Goal: Information Seeking & Learning: Compare options

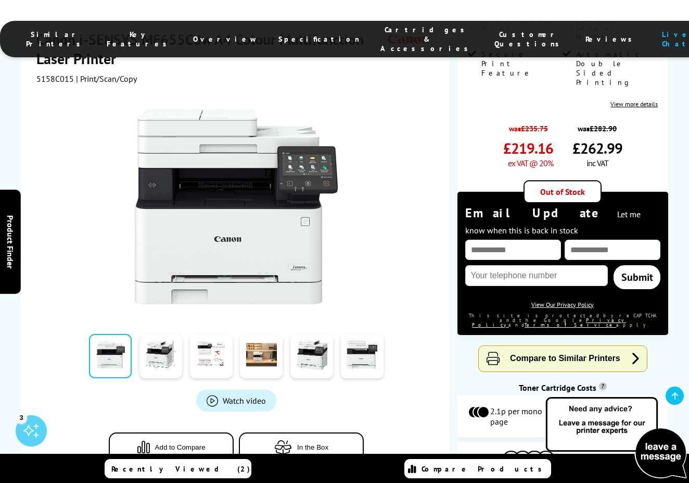
scroll to position [266, 0]
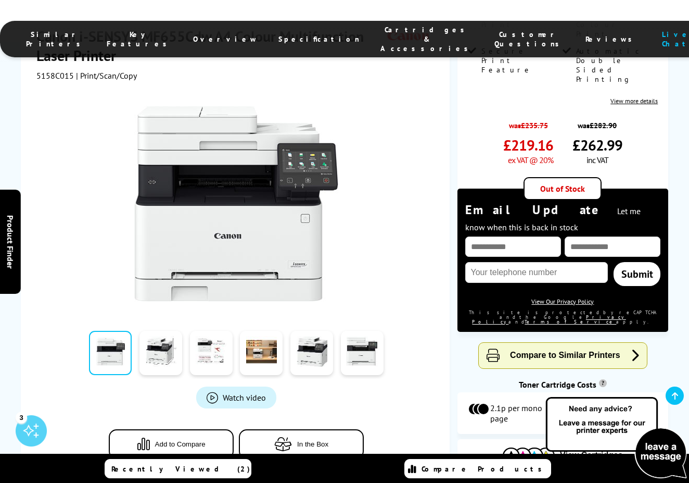
click at [509, 343] on button "Compare to Similar Printers" at bounding box center [563, 356] width 168 height 26
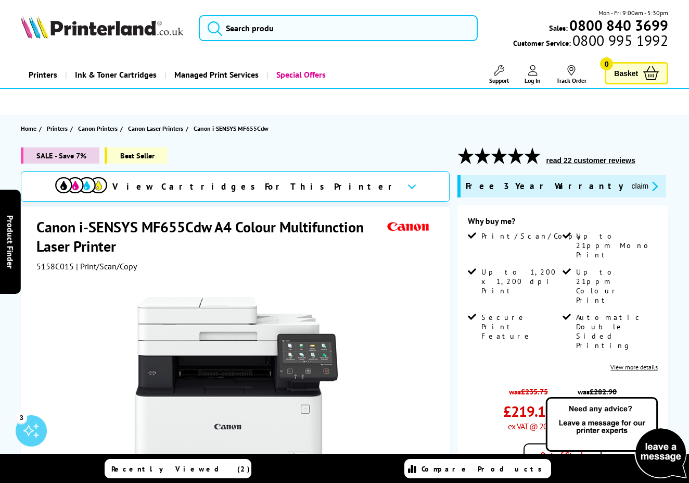
scroll to position [0, 0]
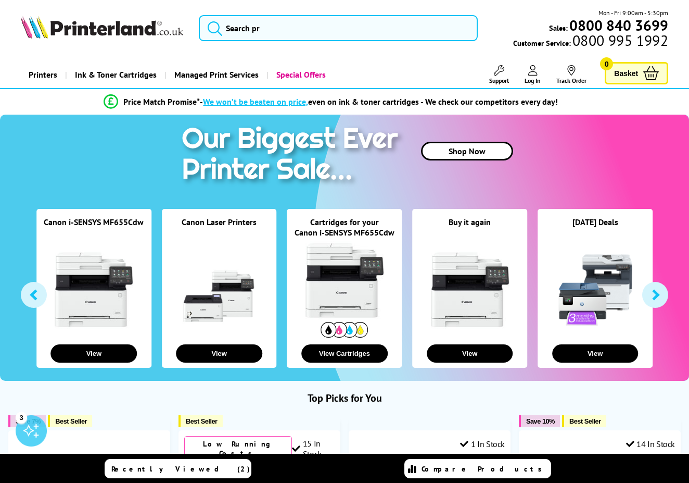
click at [34, 297] on button "button" at bounding box center [34, 295] width 26 height 26
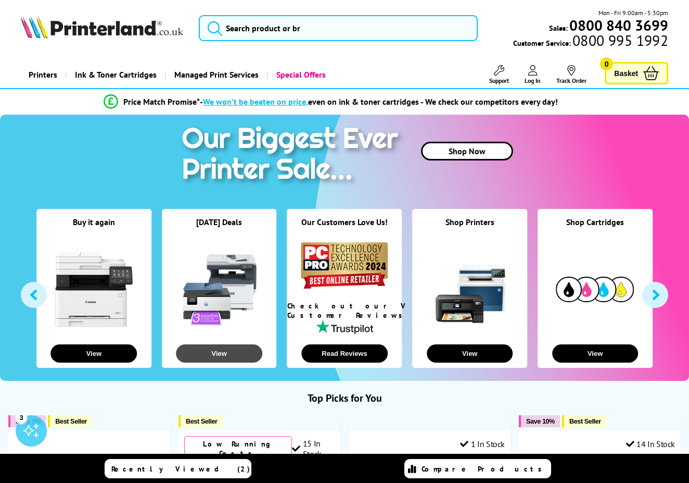
click at [234, 350] on button "View" at bounding box center [219, 353] width 86 height 18
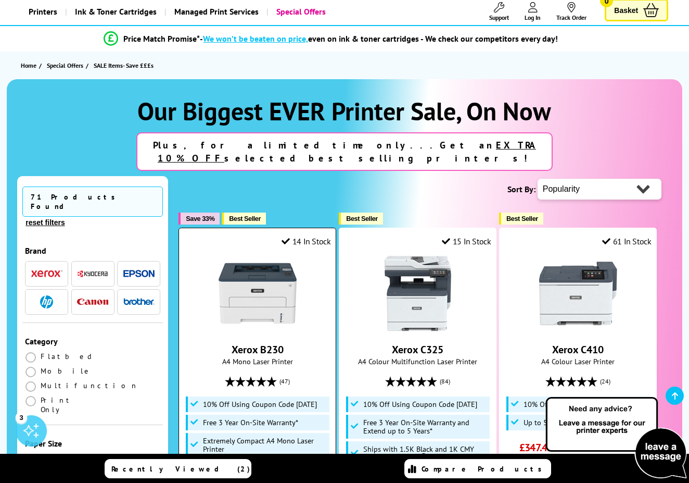
scroll to position [65, 0]
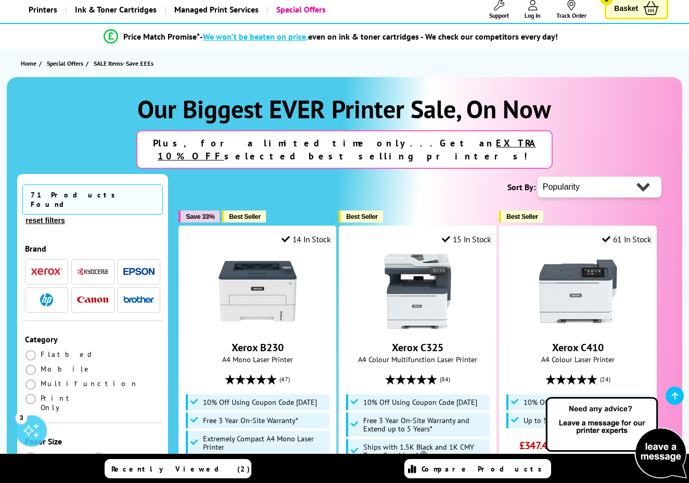
click at [90, 296] on img "button" at bounding box center [92, 299] width 31 height 7
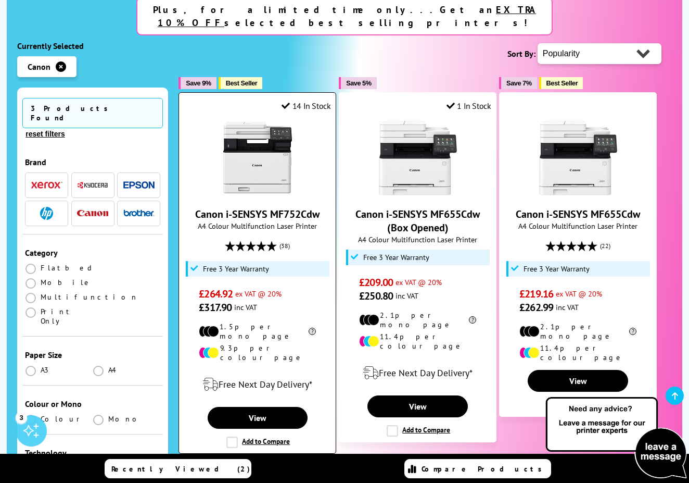
scroll to position [207, 0]
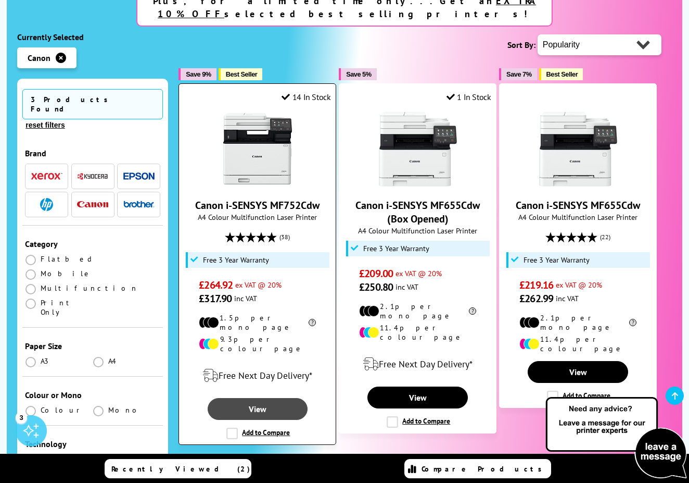
click at [266, 398] on link "View" at bounding box center [258, 409] width 101 height 22
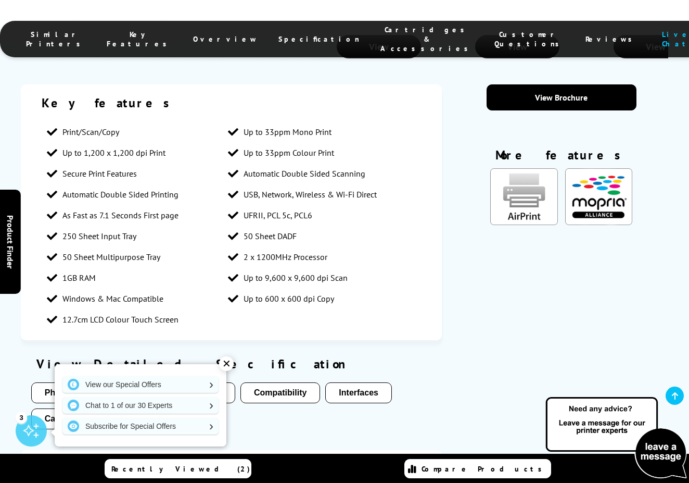
scroll to position [1472, 0]
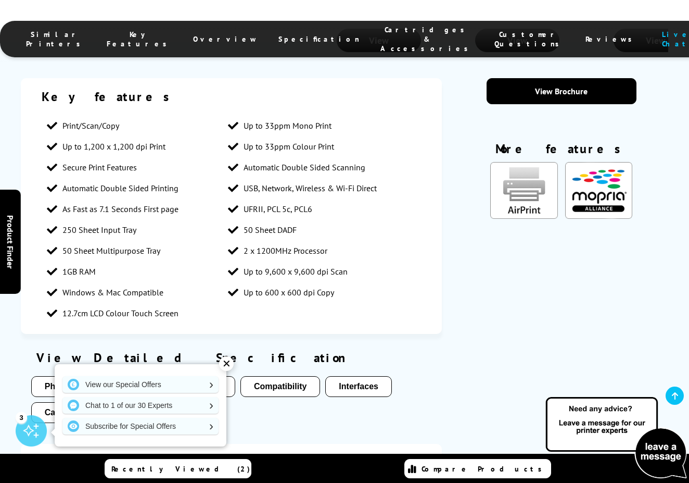
click at [115, 402] on button "Cartridges Included" at bounding box center [83, 412] width 105 height 21
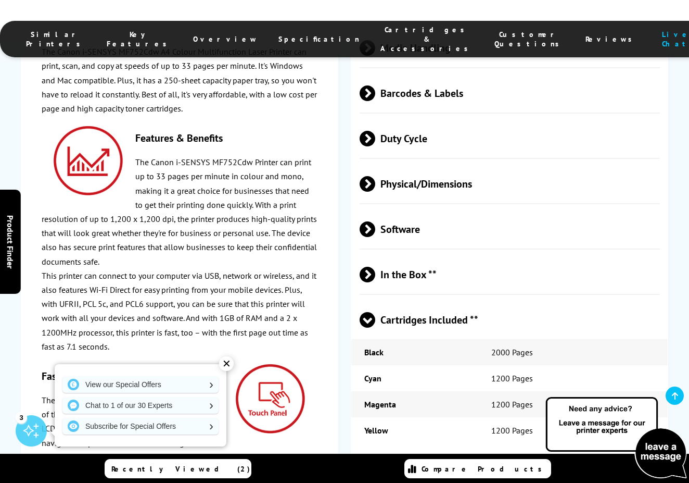
scroll to position [2821, 0]
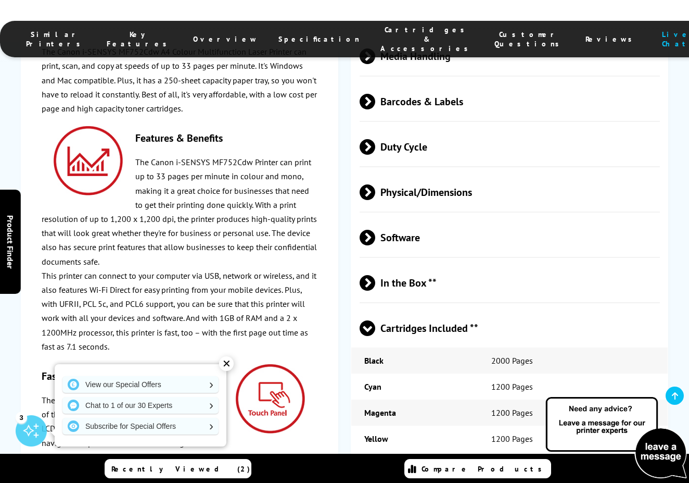
click at [375, 275] on span at bounding box center [375, 283] width 0 height 16
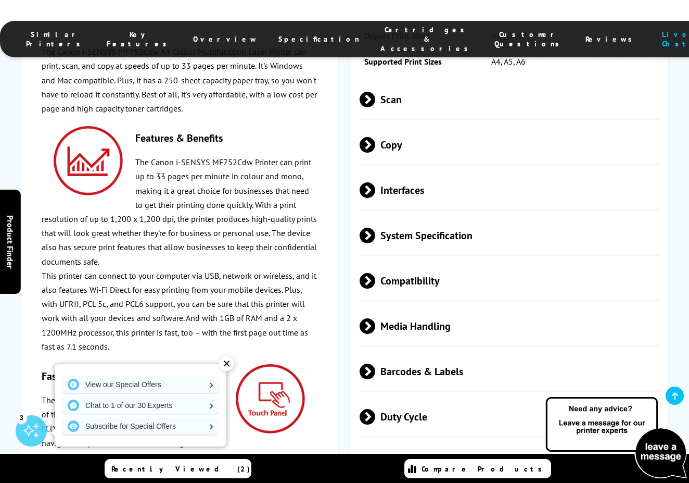
scroll to position [2468, 0]
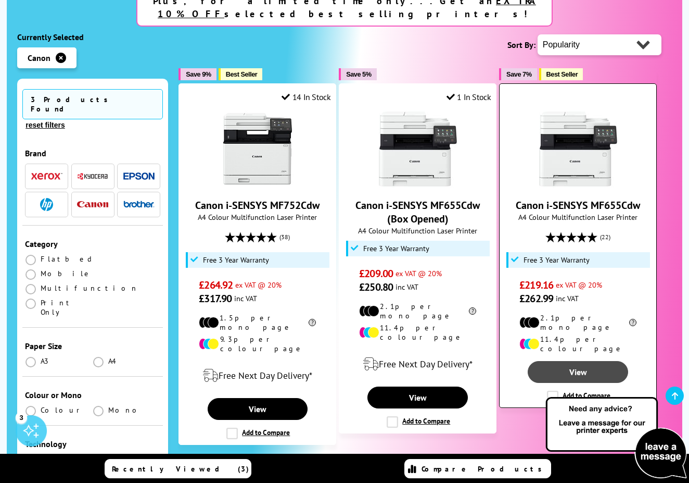
click at [573, 361] on link "View" at bounding box center [578, 372] width 101 height 22
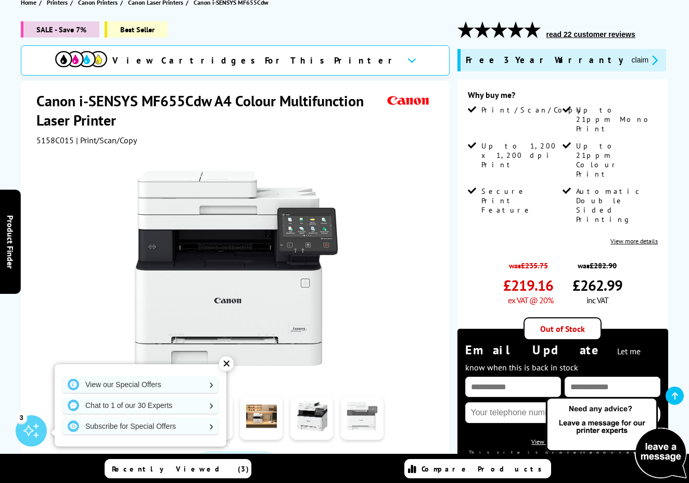
scroll to position [127, 0]
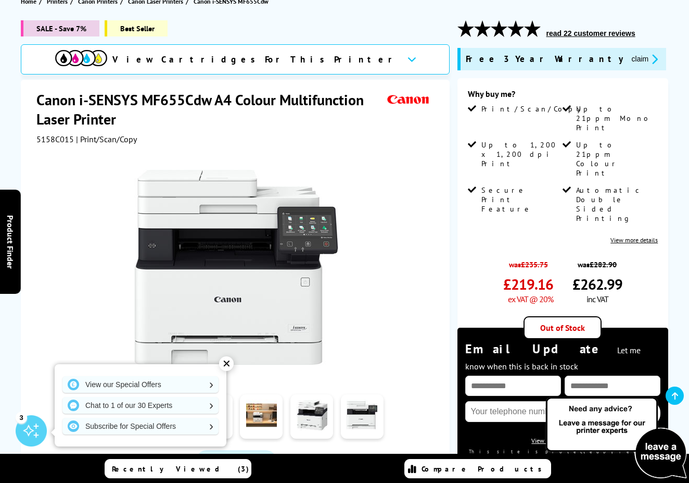
click at [408, 60] on icon at bounding box center [412, 59] width 9 height 6
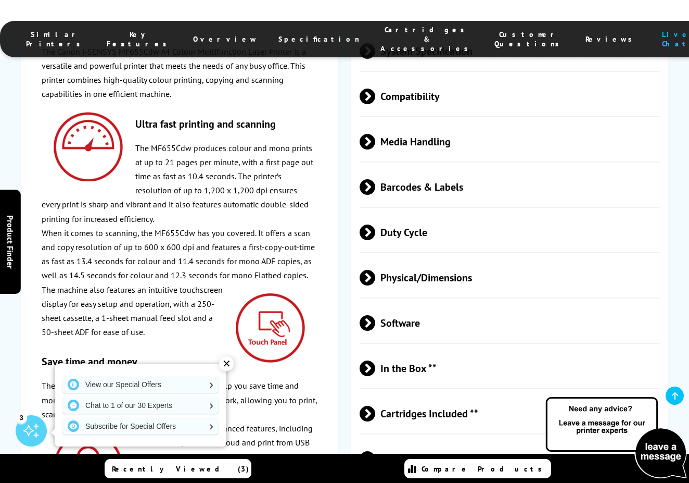
scroll to position [2922, 0]
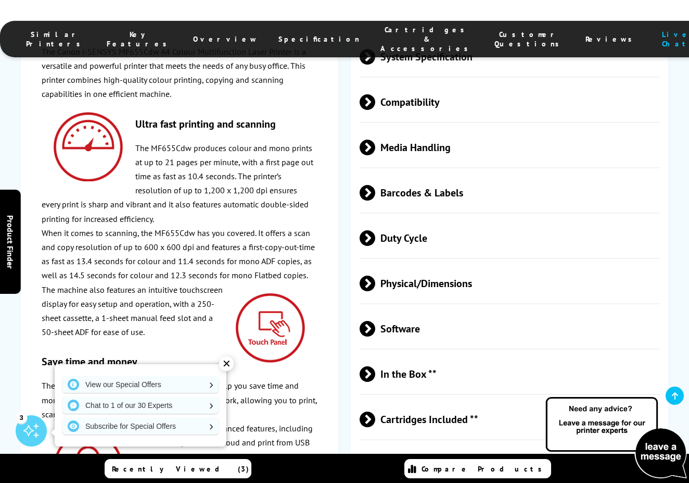
click at [391, 400] on span "Cartridges Included **" at bounding box center [510, 419] width 300 height 39
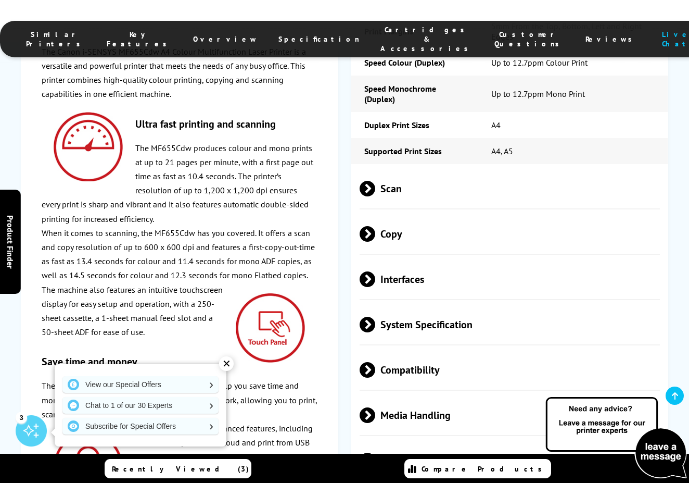
scroll to position [2647, 0]
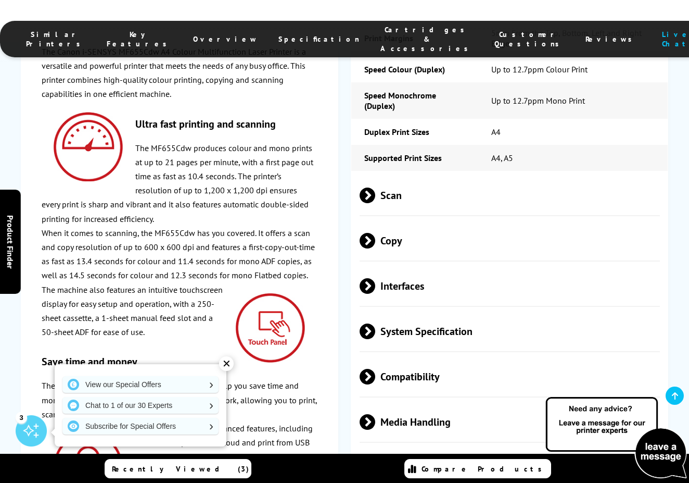
click at [398, 403] on span "Media Handling" at bounding box center [510, 422] width 300 height 39
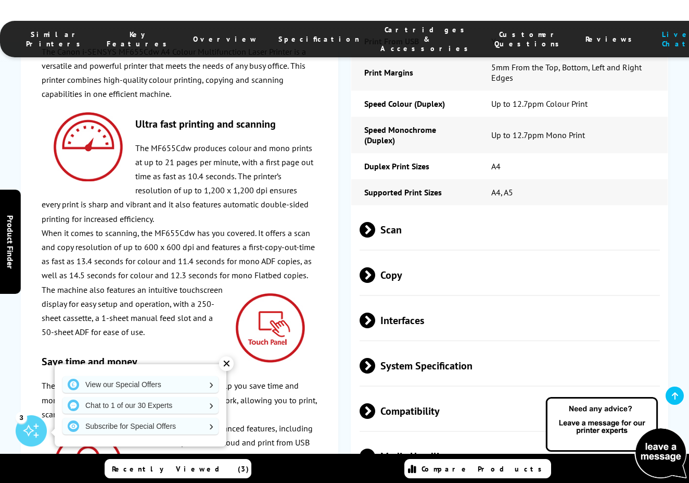
scroll to position [2611, 0]
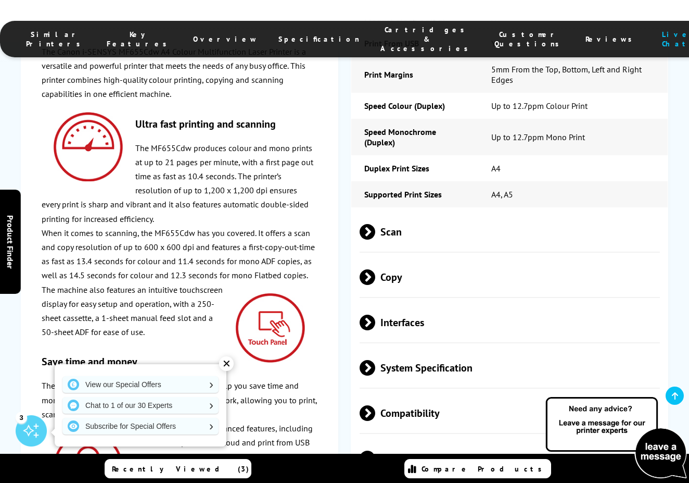
click at [400, 394] on span "Compatibility" at bounding box center [510, 413] width 300 height 39
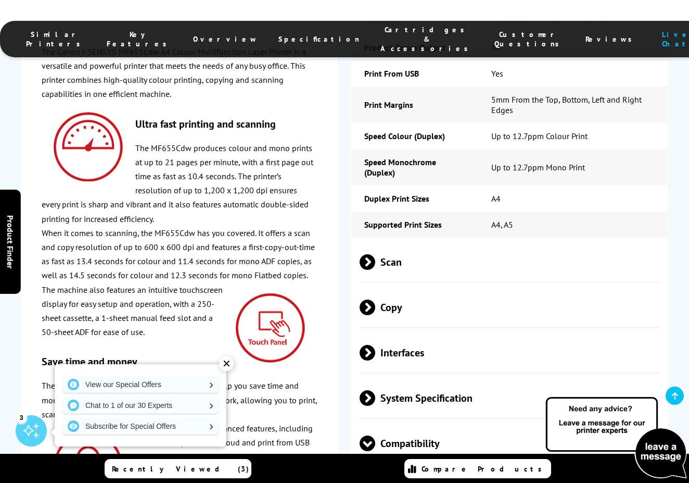
scroll to position [2571, 0]
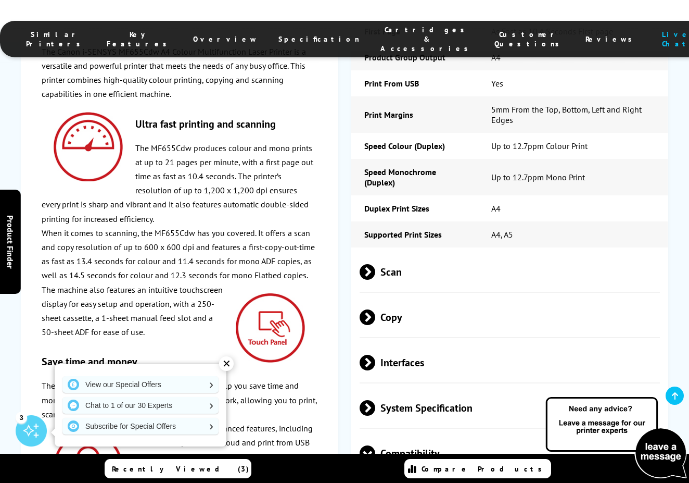
click at [398, 388] on span "System Specification" at bounding box center [510, 407] width 300 height 39
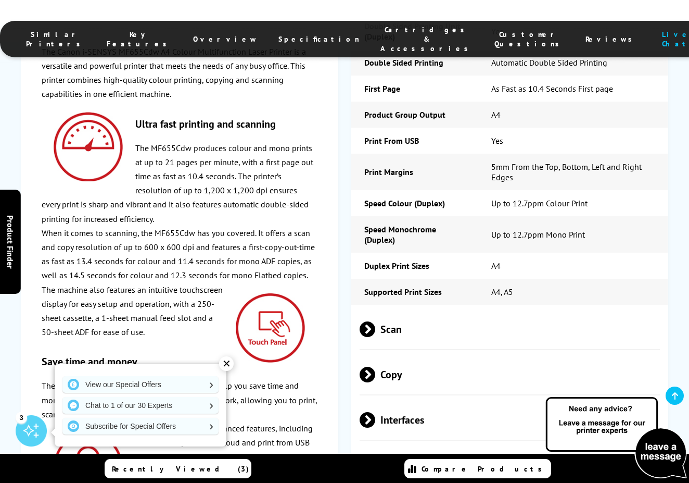
scroll to position [2510, 0]
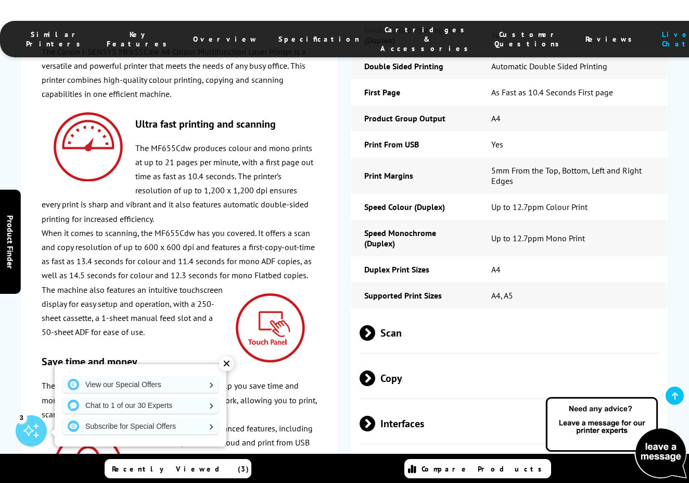
click at [399, 404] on span "Interfaces" at bounding box center [510, 423] width 300 height 39
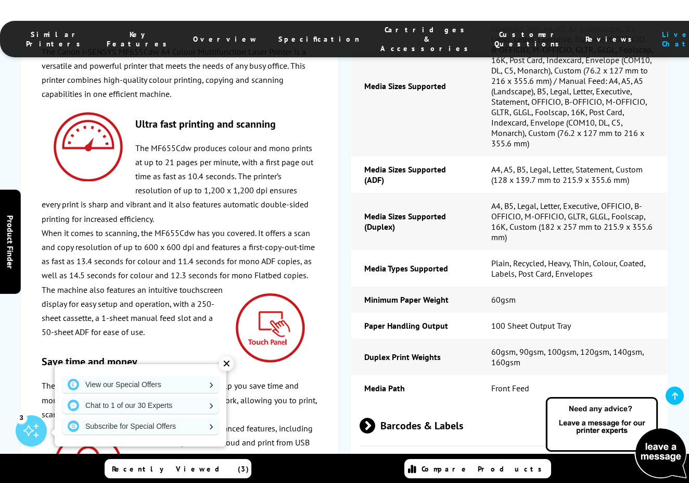
scroll to position [3596, 0]
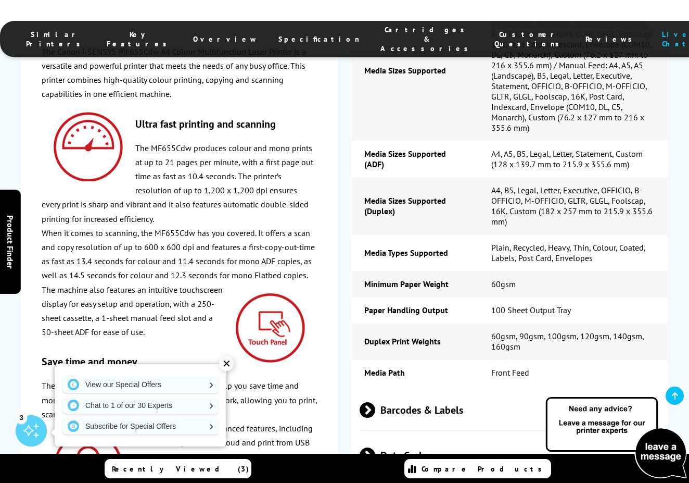
click at [407, 391] on span "Barcodes & Labels" at bounding box center [510, 410] width 300 height 39
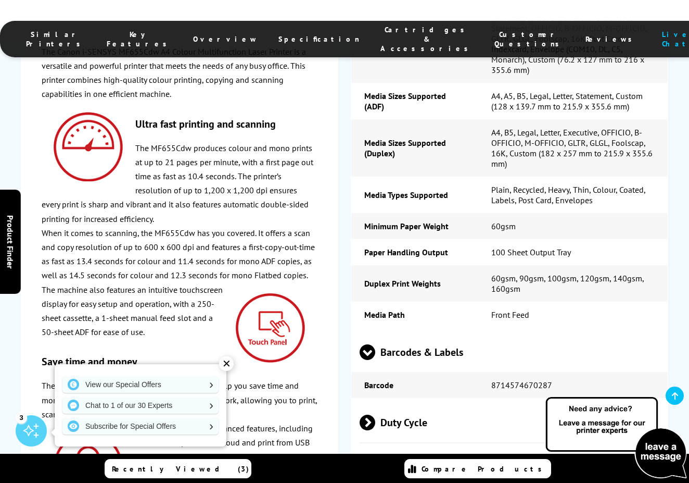
scroll to position [3660, 0]
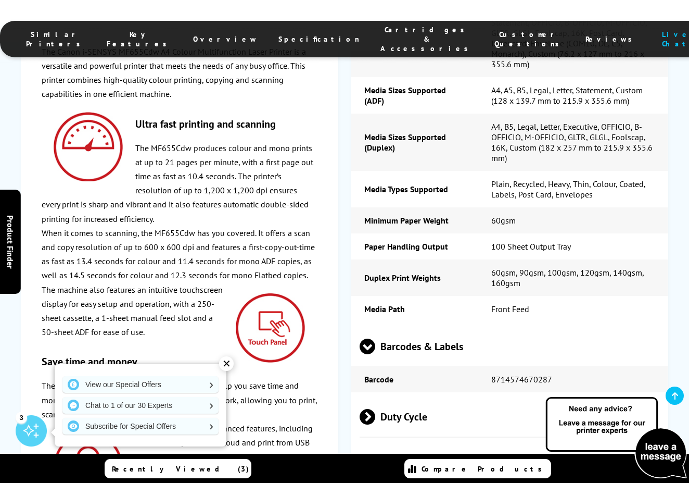
click at [400, 397] on span "Duty Cycle" at bounding box center [510, 416] width 300 height 39
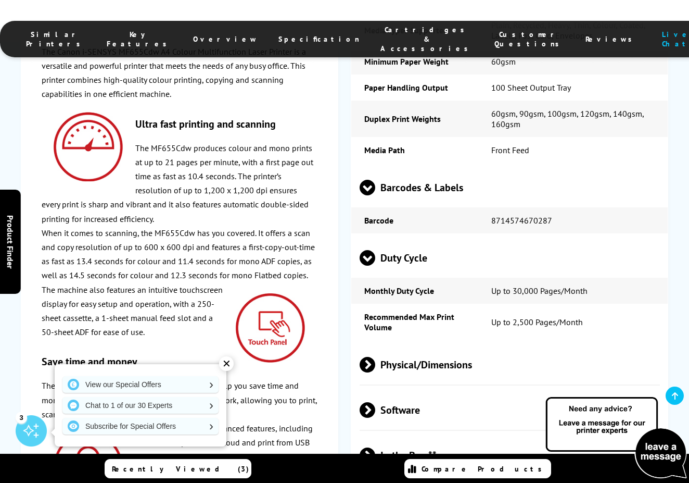
scroll to position [3823, 0]
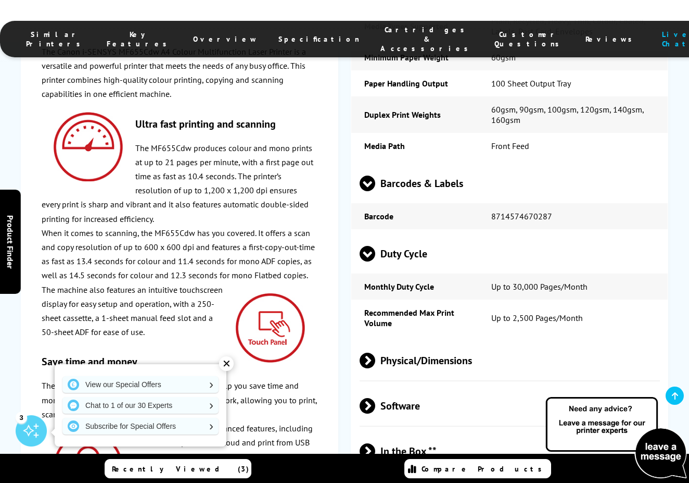
click at [408, 432] on span "In the Box **" at bounding box center [510, 451] width 300 height 39
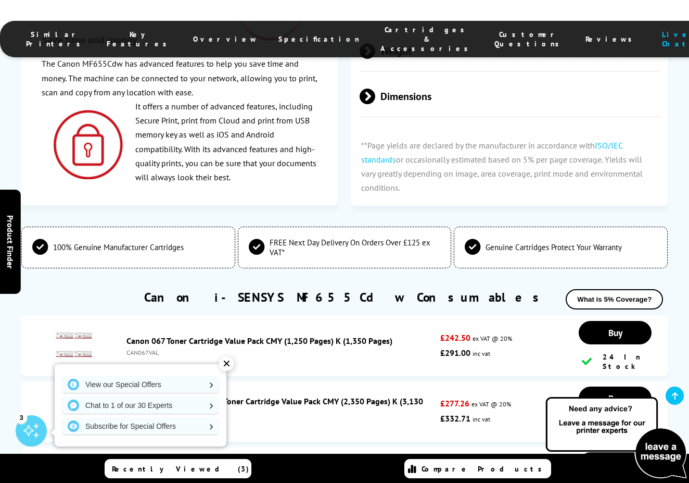
scroll to position [4477, 0]
